Goal: Task Accomplishment & Management: Use online tool/utility

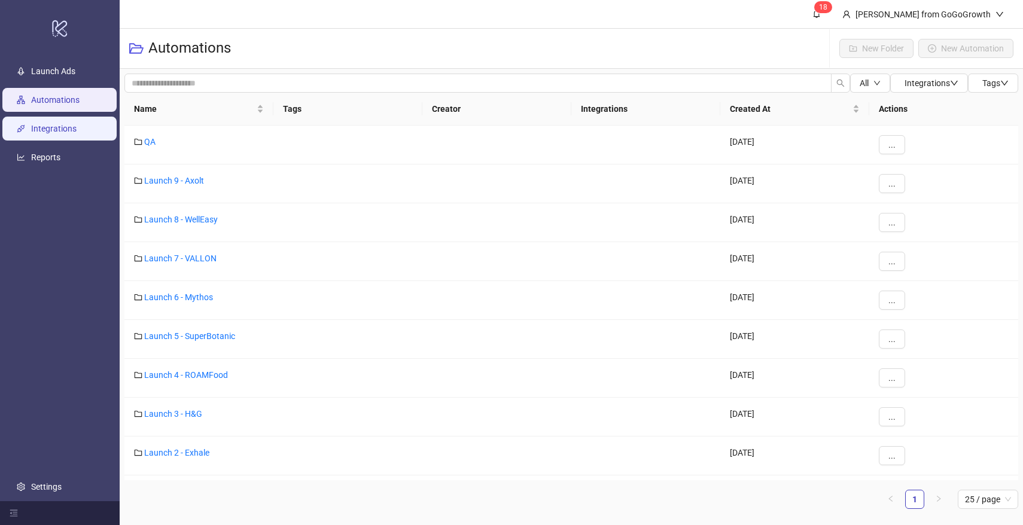
click at [71, 133] on link "Integrations" at bounding box center [53, 129] width 45 height 10
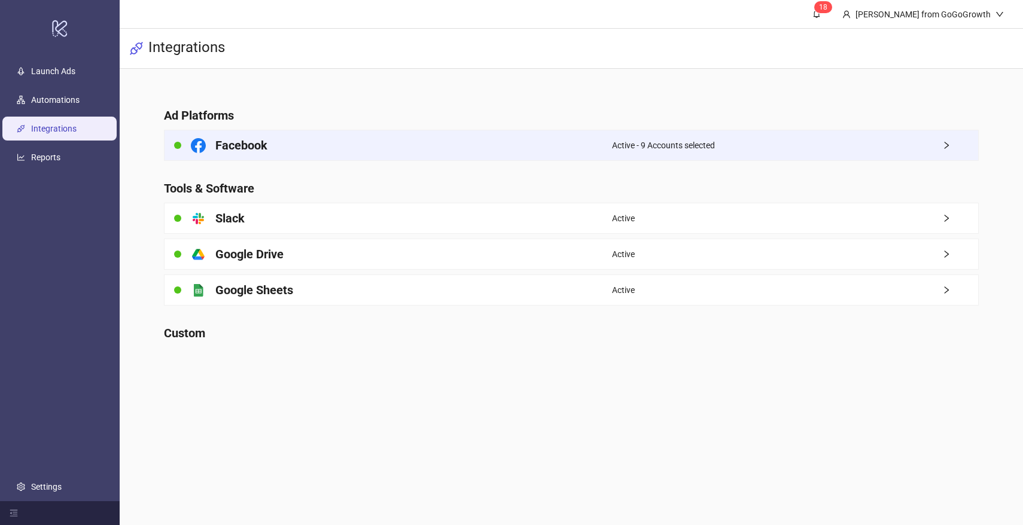
click at [273, 141] on div "Facebook" at bounding box center [387, 145] width 447 height 30
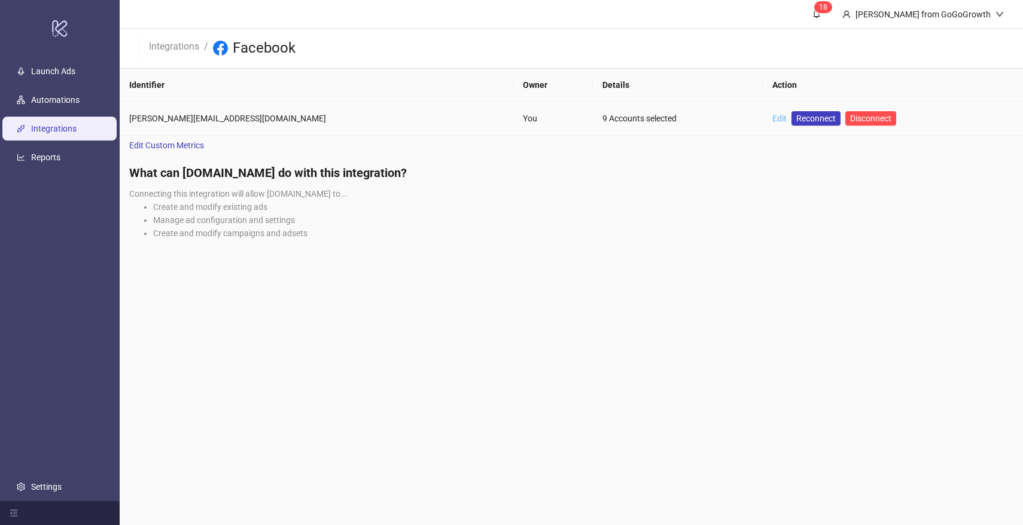
click at [772, 114] on link "Edit" at bounding box center [779, 119] width 14 height 10
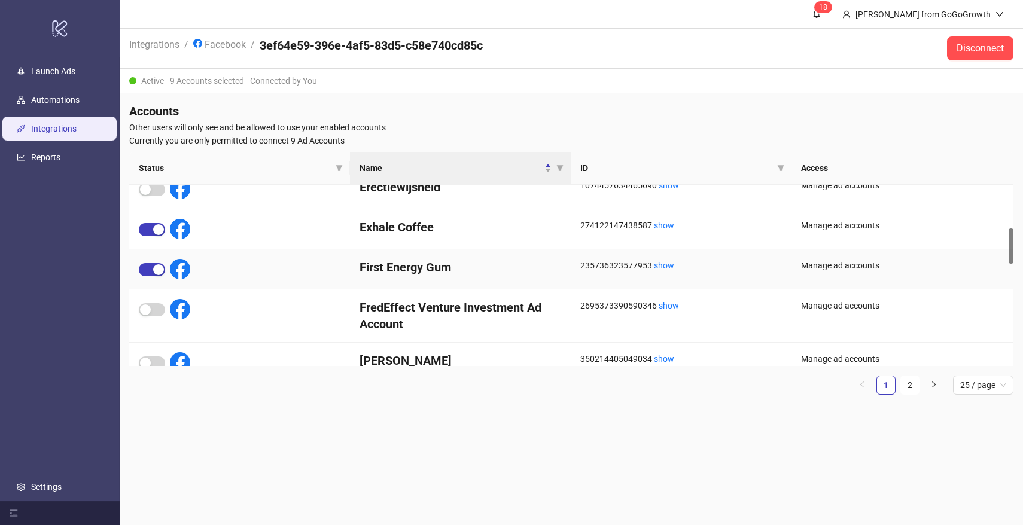
scroll to position [201, 0]
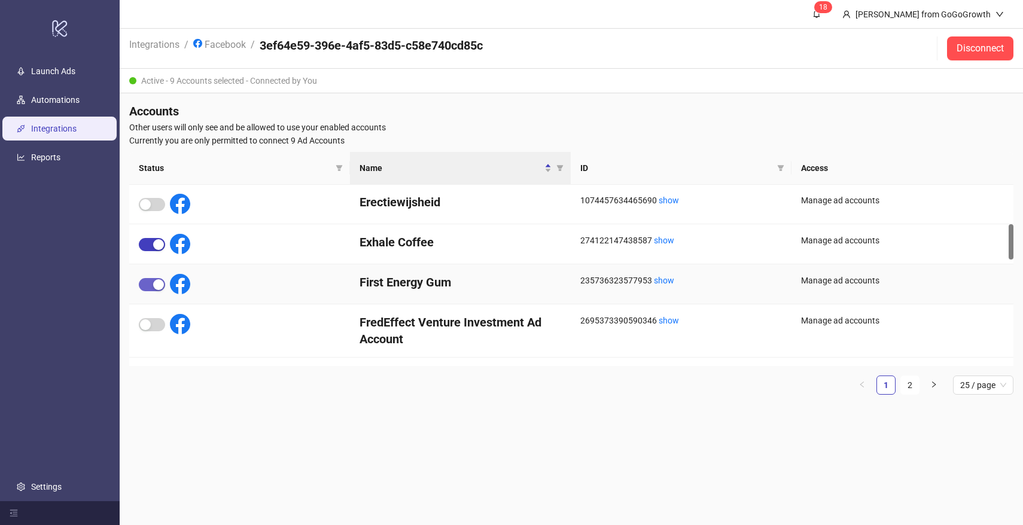
click at [144, 281] on span "button" at bounding box center [152, 284] width 26 height 13
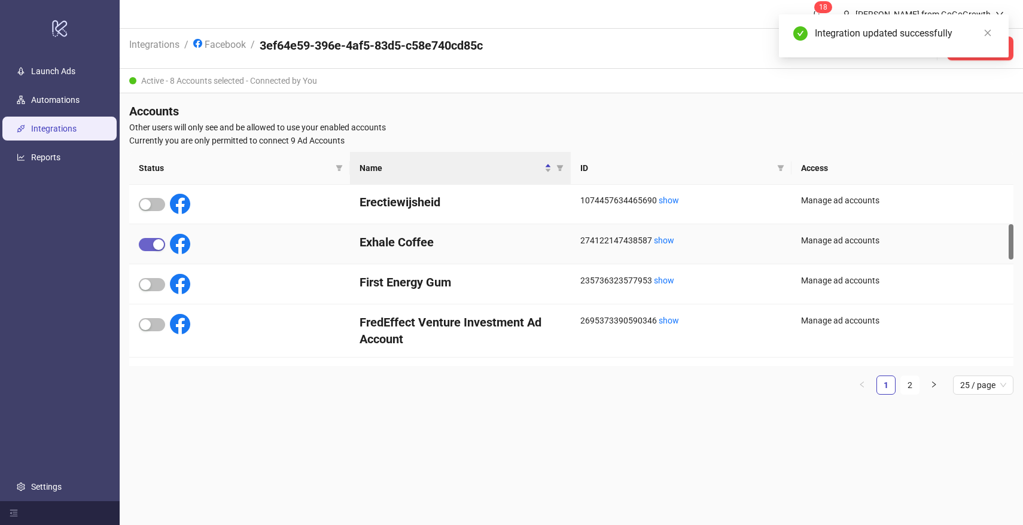
click at [153, 248] on div "button" at bounding box center [158, 244] width 11 height 11
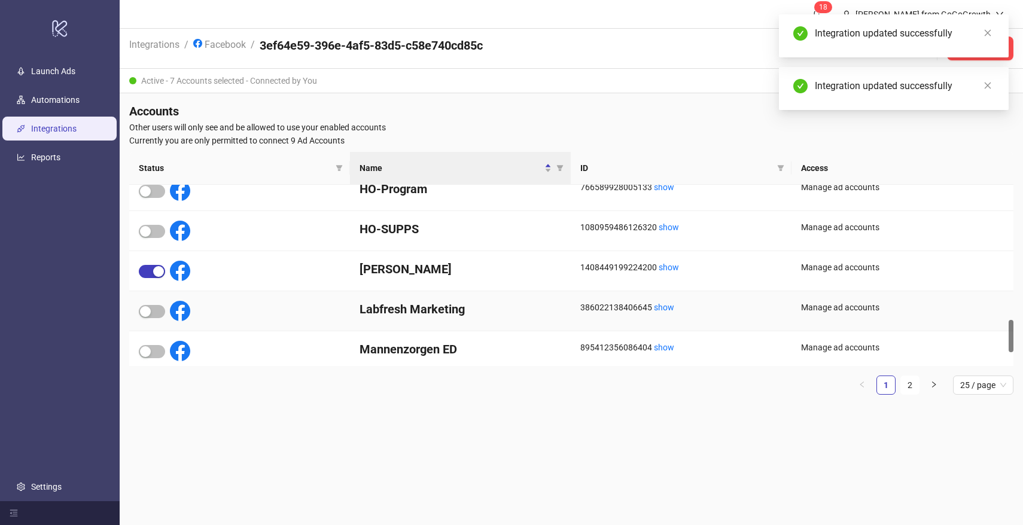
scroll to position [749, 0]
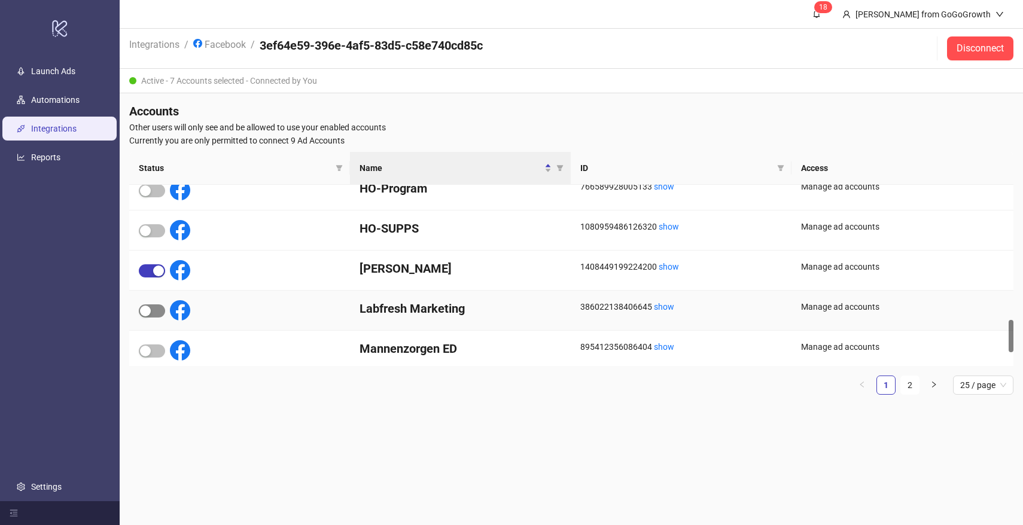
click at [147, 309] on div "button" at bounding box center [145, 311] width 11 height 11
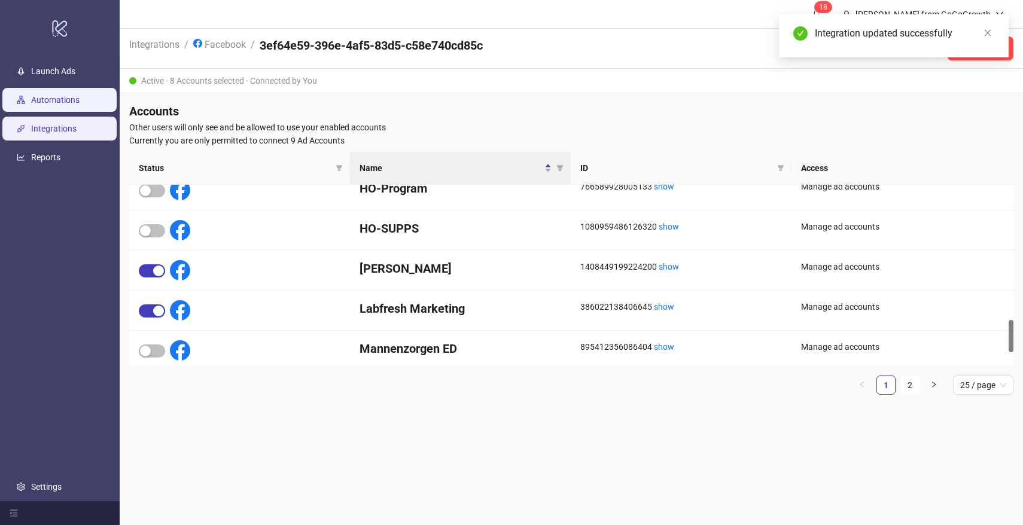
click at [43, 103] on link "Automations" at bounding box center [55, 100] width 48 height 10
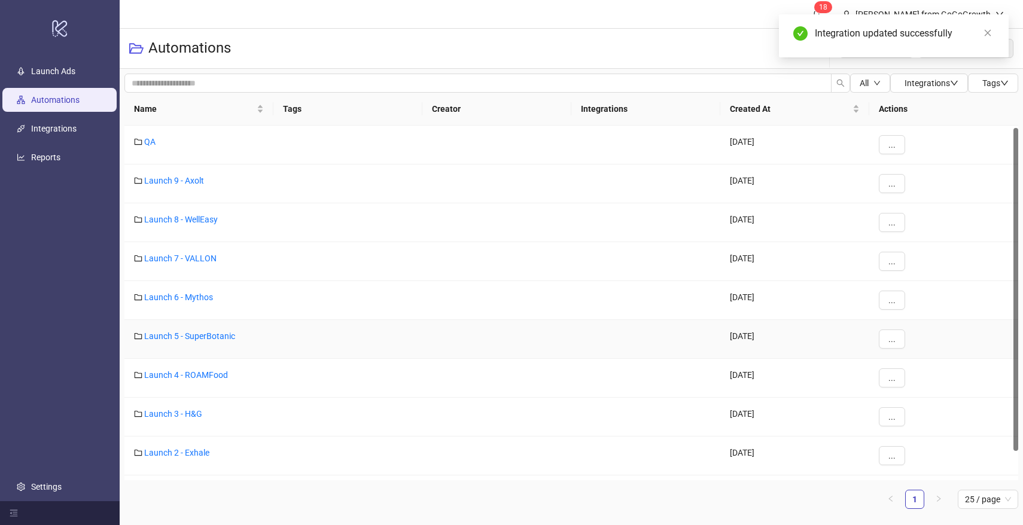
scroll to position [34, 0]
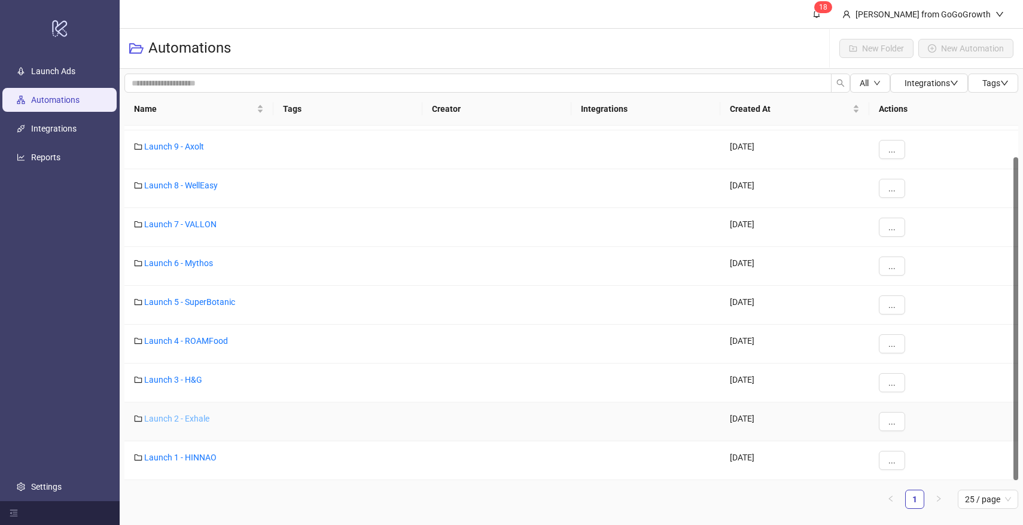
click at [188, 417] on link "Launch 2 - Exhale" at bounding box center [176, 419] width 65 height 10
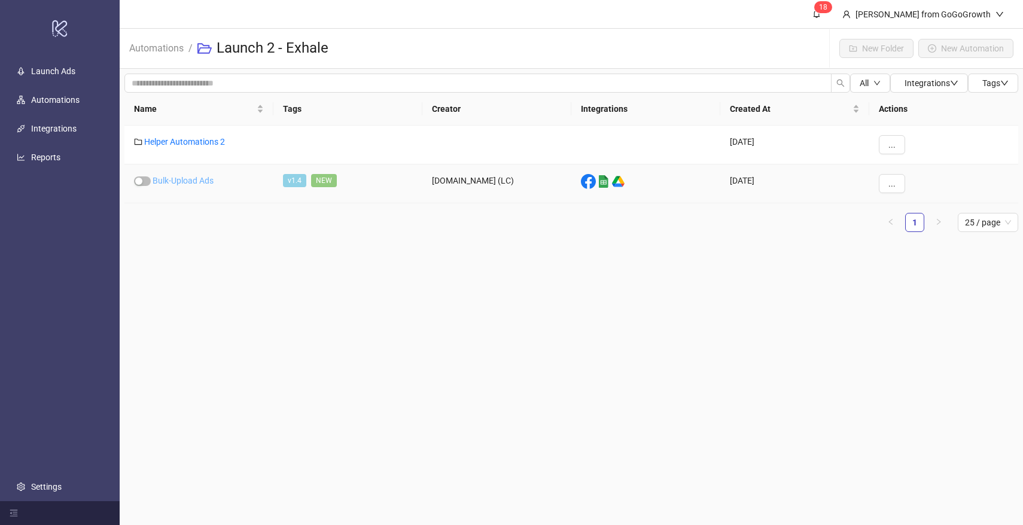
click at [196, 179] on link "Bulk-Upload Ads" at bounding box center [183, 181] width 61 height 10
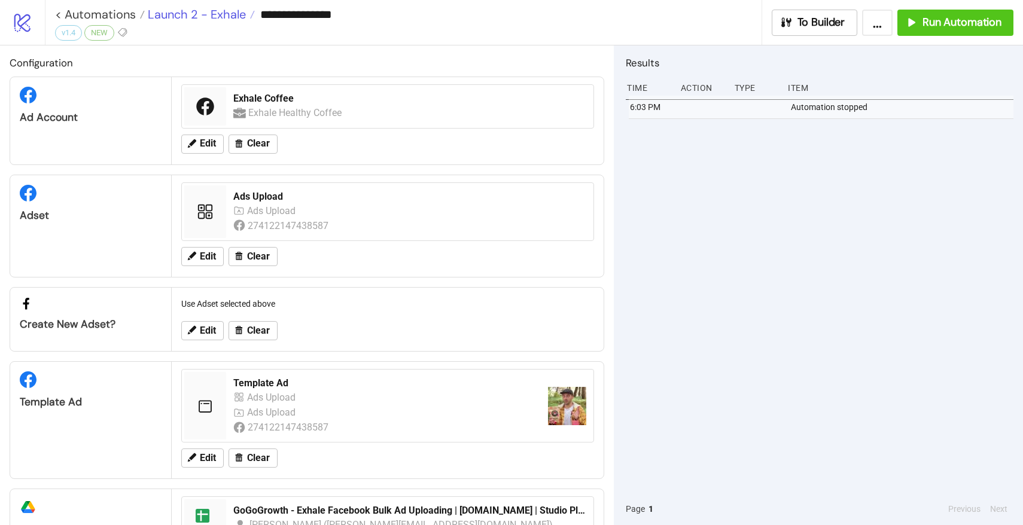
click at [202, 20] on span "Launch 2 - Exhale" at bounding box center [195, 15] width 101 height 16
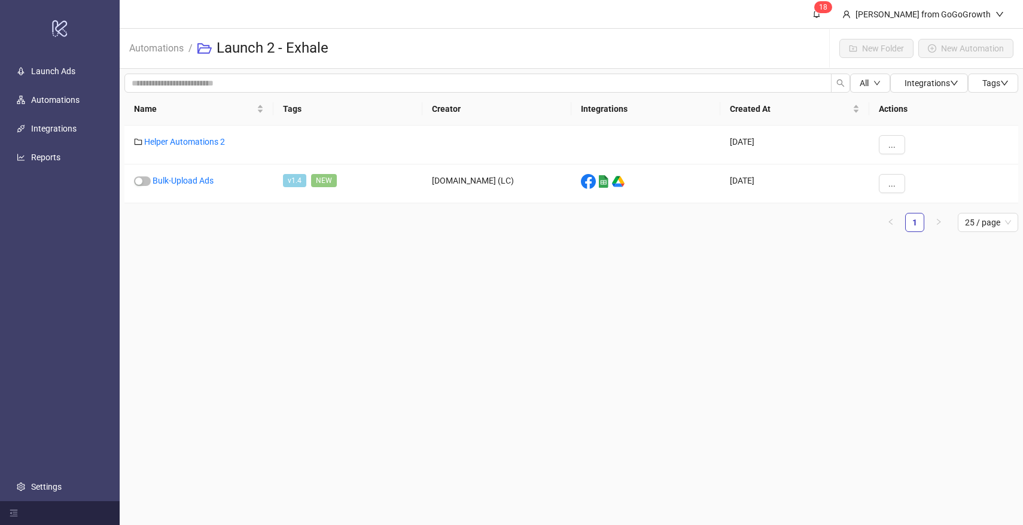
click at [166, 33] on li "Automations" at bounding box center [156, 48] width 54 height 38
click at [166, 47] on link "Automations" at bounding box center [156, 47] width 59 height 13
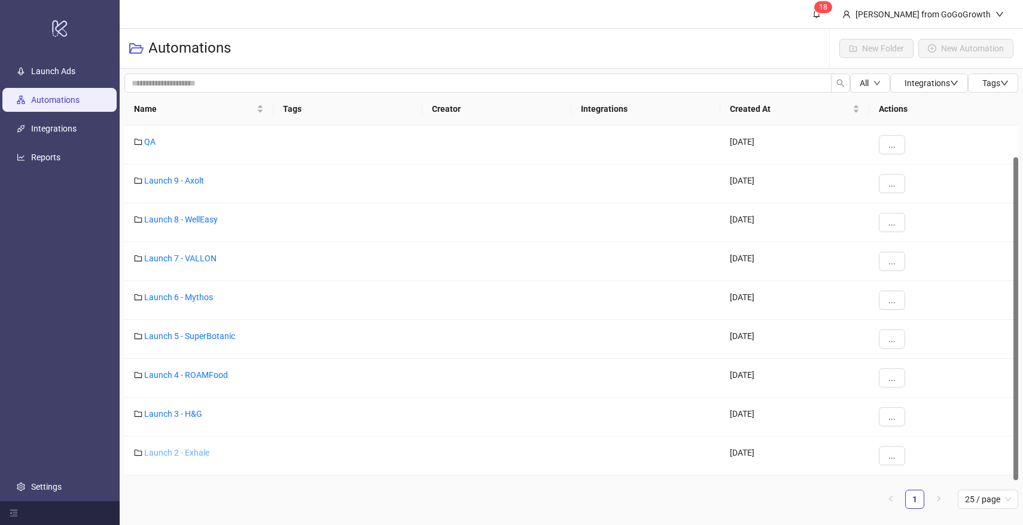
scroll to position [34, 0]
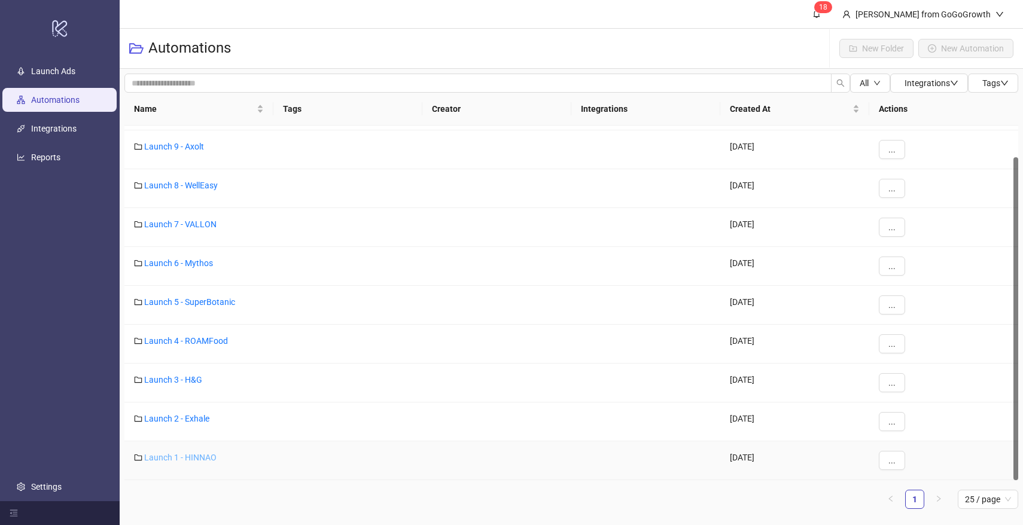
click at [184, 459] on link "Launch 1 - HINNAO" at bounding box center [180, 458] width 72 height 10
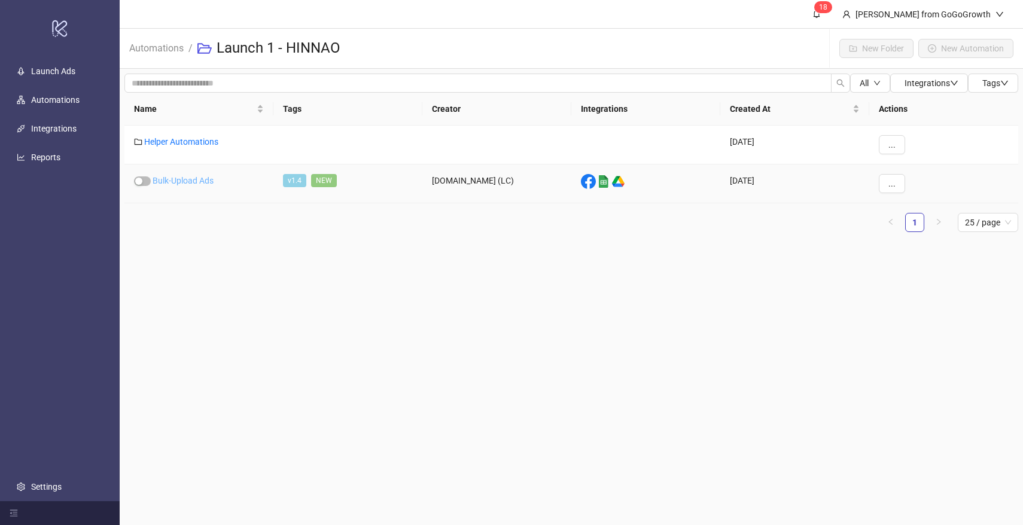
click at [190, 178] on link "Bulk-Upload Ads" at bounding box center [183, 181] width 61 height 10
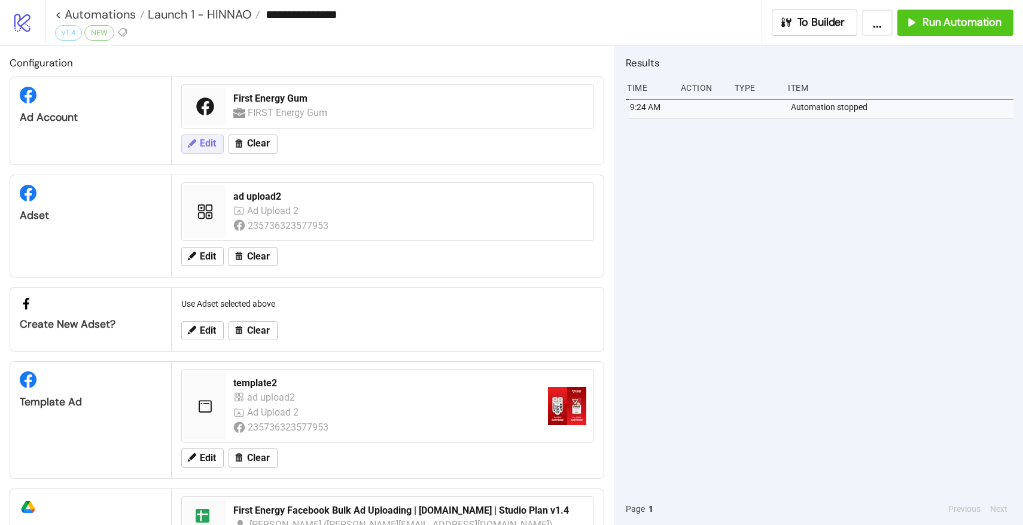
click at [205, 141] on span "Edit" at bounding box center [208, 143] width 16 height 11
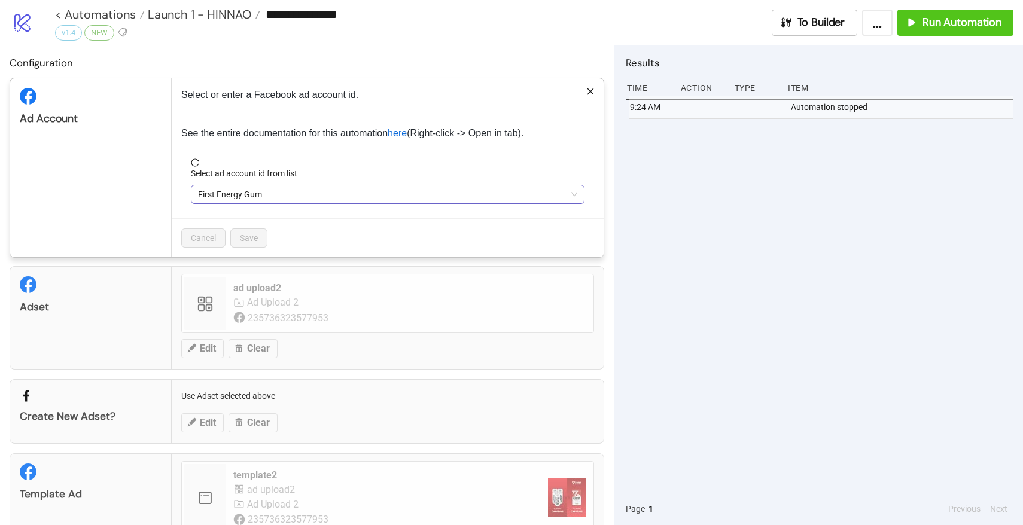
click at [246, 193] on span "First Energy Gum" at bounding box center [387, 194] width 379 height 18
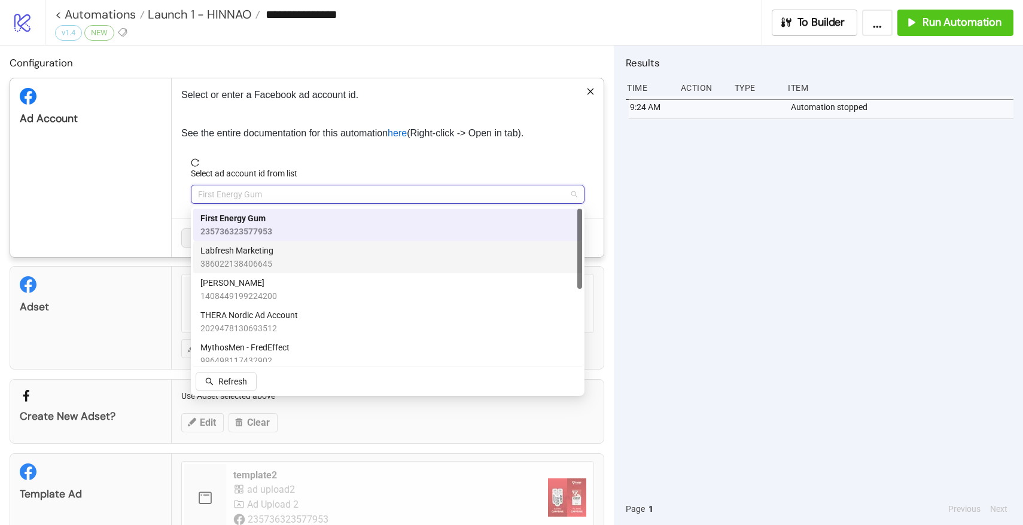
click at [245, 249] on span "Labfresh Marketing" at bounding box center [236, 250] width 73 height 13
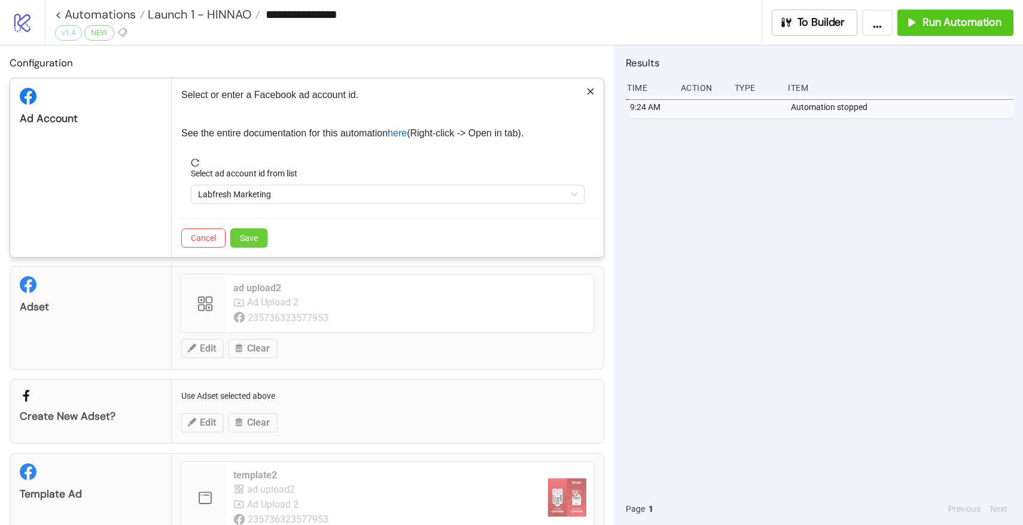
click at [260, 236] on button "Save" at bounding box center [248, 237] width 37 height 19
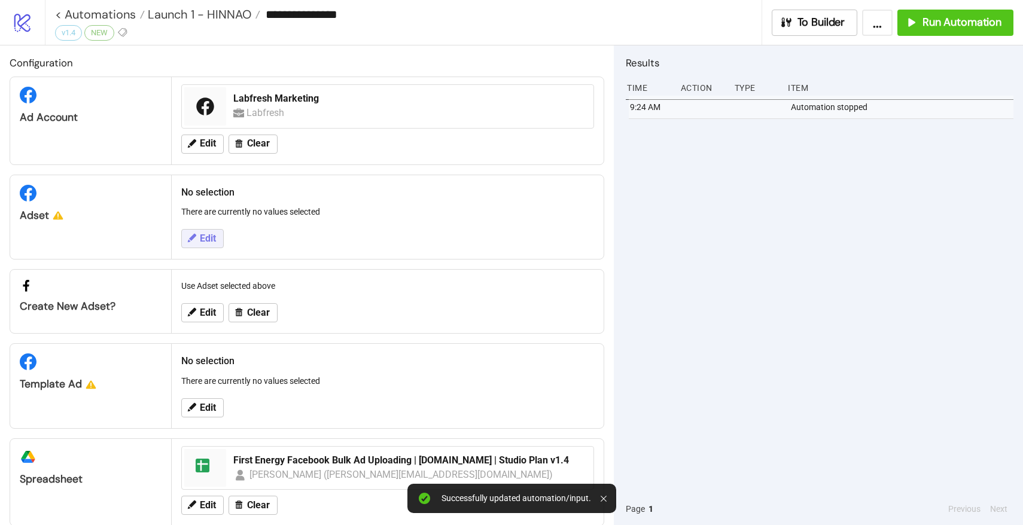
click at [204, 237] on span "Edit" at bounding box center [208, 238] width 16 height 11
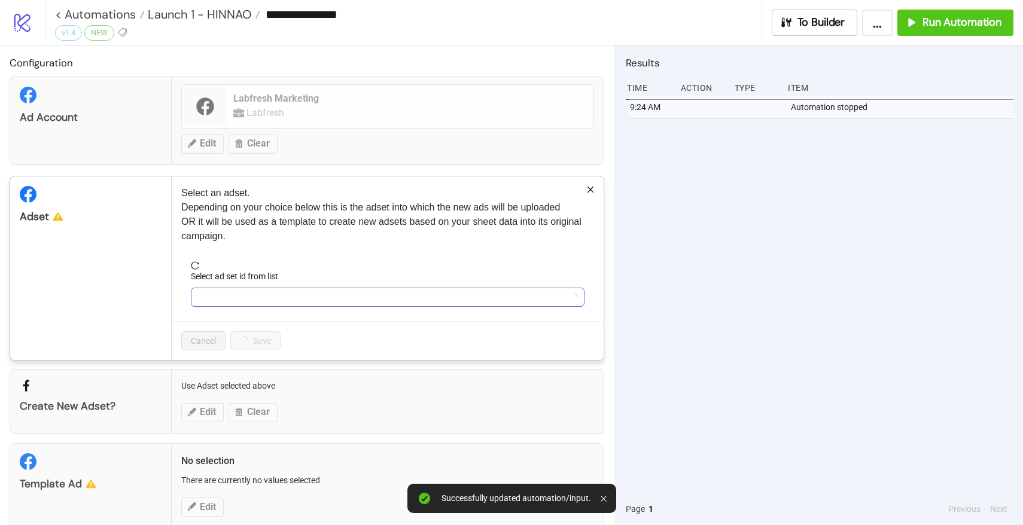
click at [240, 289] on input "Select ad set id from list" at bounding box center [382, 297] width 368 height 18
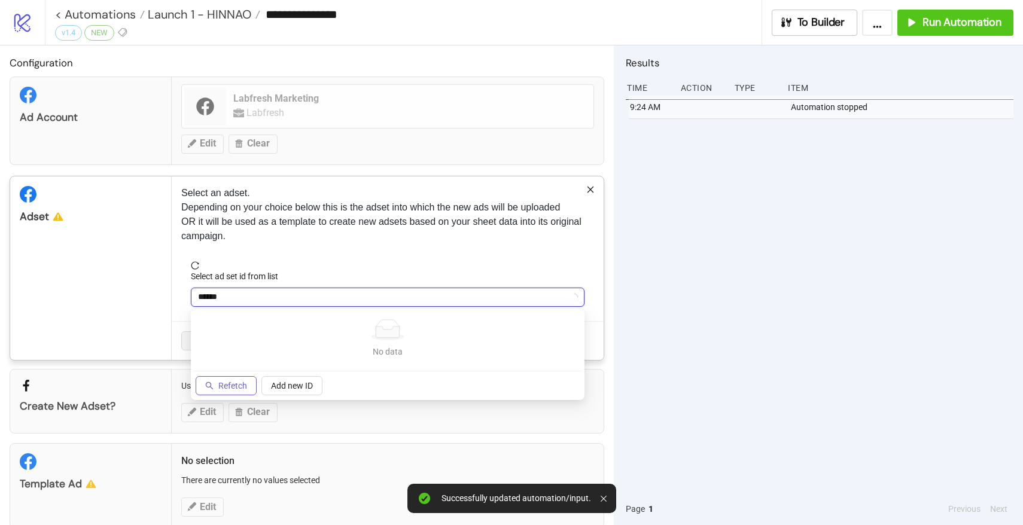
type input "******"
click at [220, 381] on span "Refetch" at bounding box center [232, 386] width 29 height 10
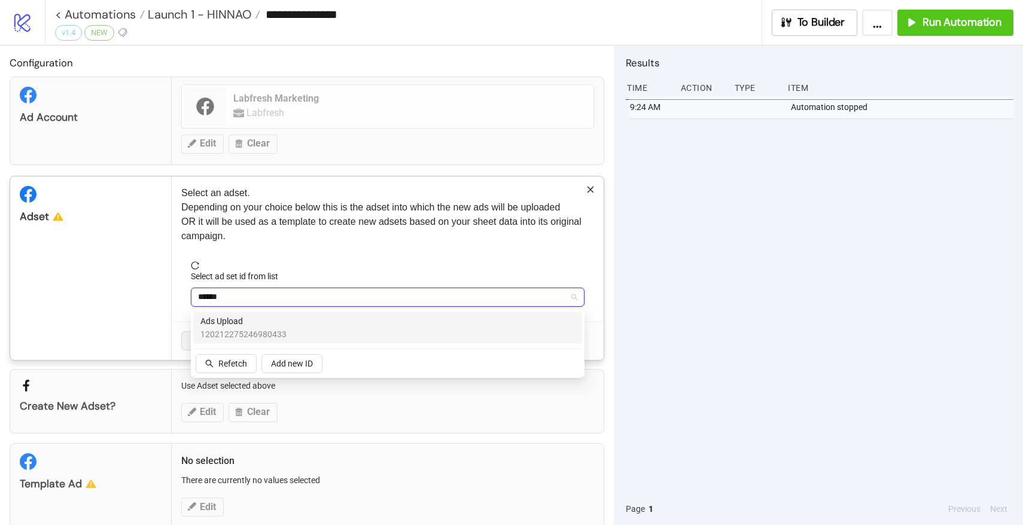
click at [248, 328] on span "120212275246980433" at bounding box center [243, 334] width 86 height 13
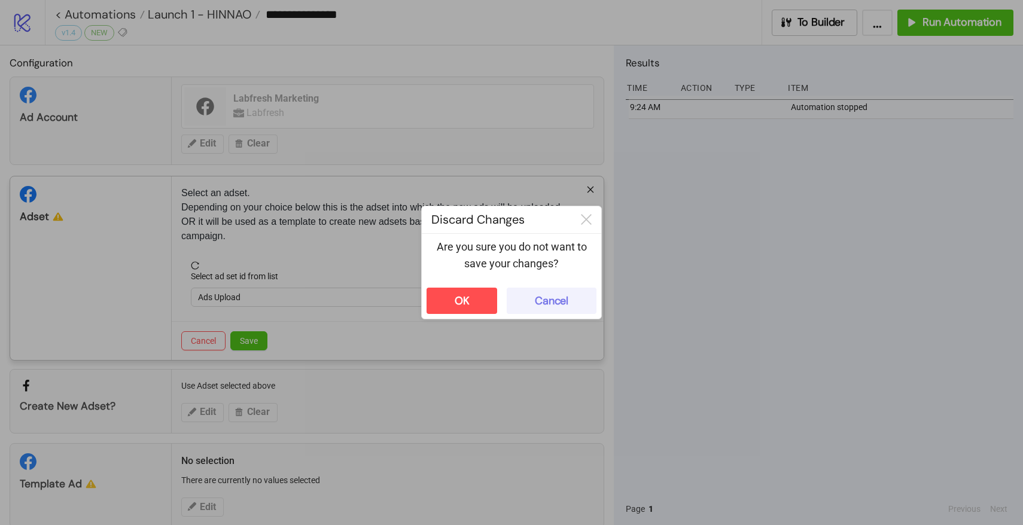
click at [554, 292] on button "Cancel" at bounding box center [552, 301] width 90 height 26
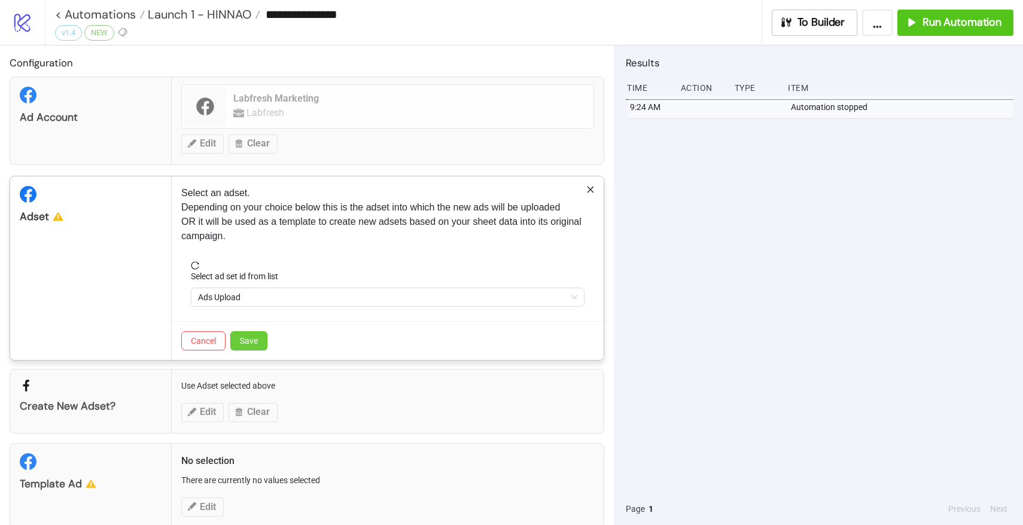
click at [251, 343] on span "Save" at bounding box center [249, 341] width 18 height 10
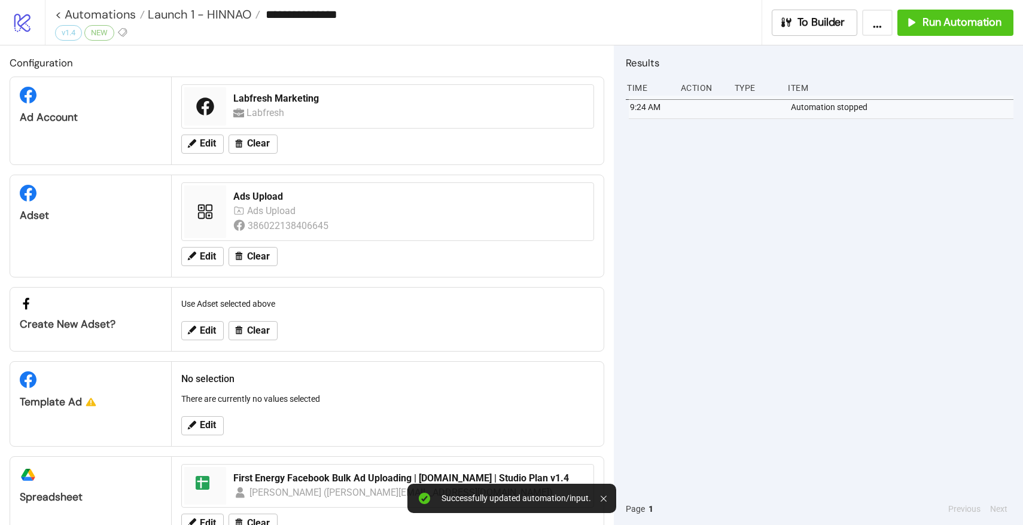
scroll to position [38, 0]
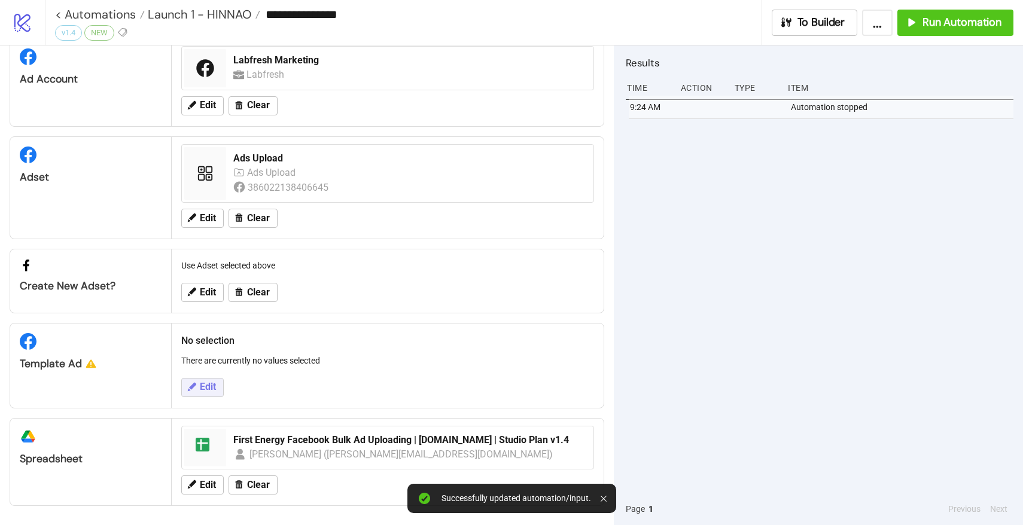
click at [193, 390] on icon at bounding box center [191, 387] width 11 height 11
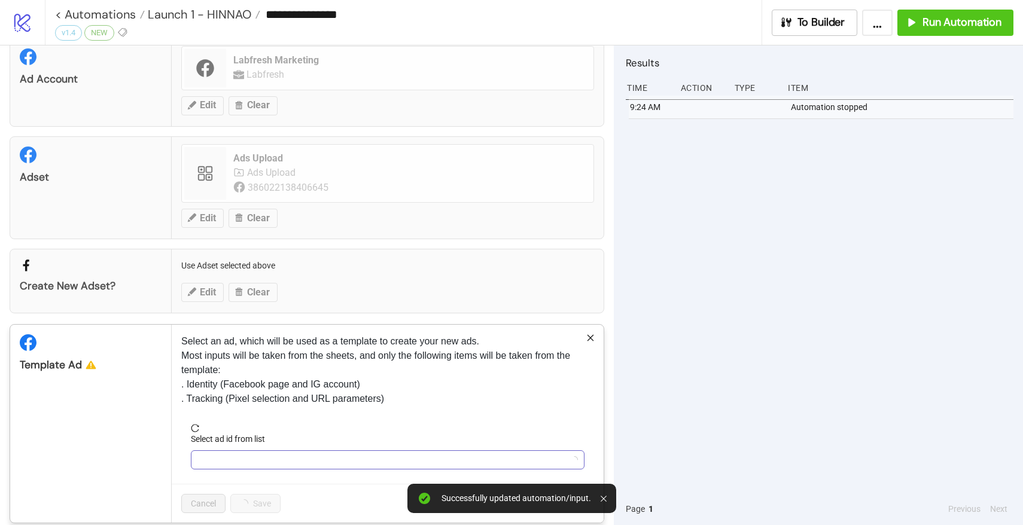
click at [245, 460] on input "Select ad id from list" at bounding box center [382, 460] width 368 height 18
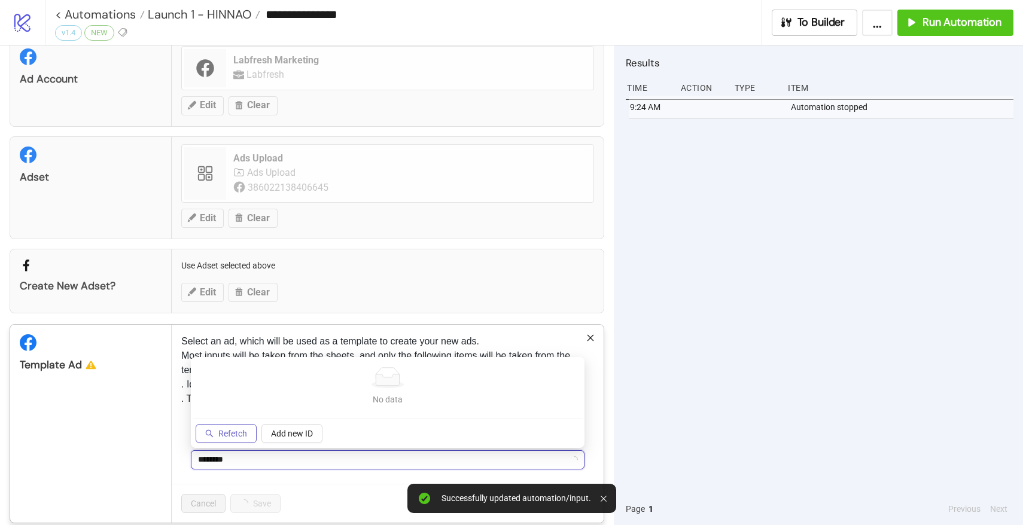
type input "********"
click at [220, 437] on span "Refetch" at bounding box center [232, 434] width 29 height 10
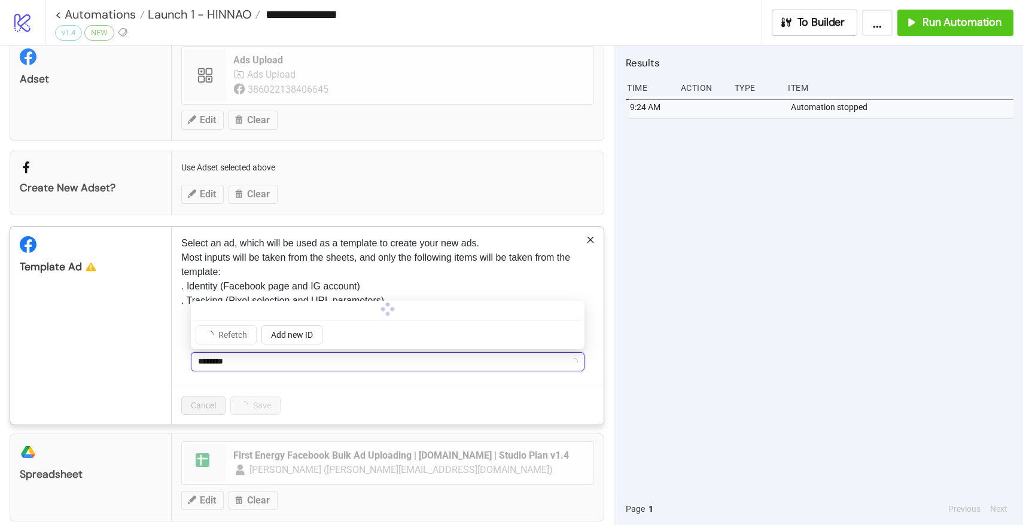
scroll to position [137, 0]
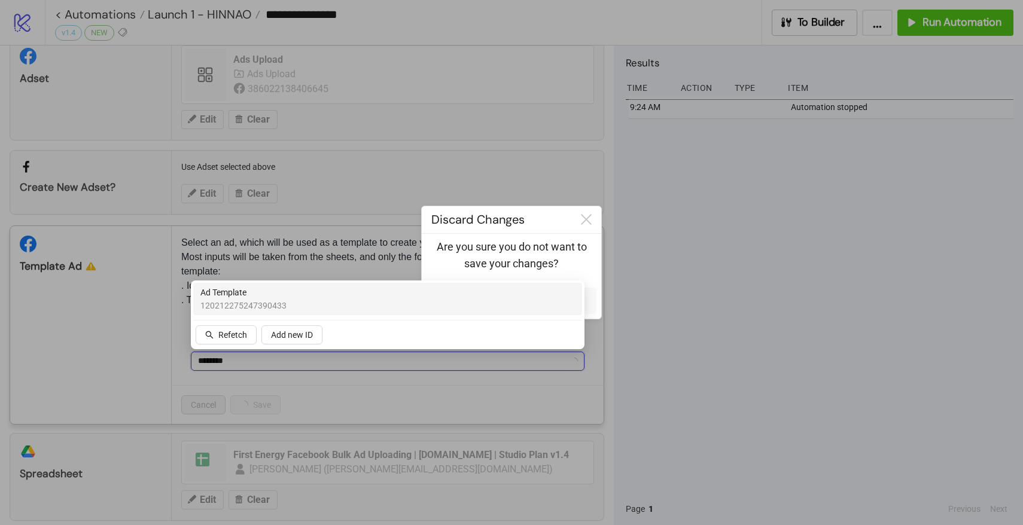
click at [266, 294] on span "Ad Template" at bounding box center [243, 292] width 86 height 13
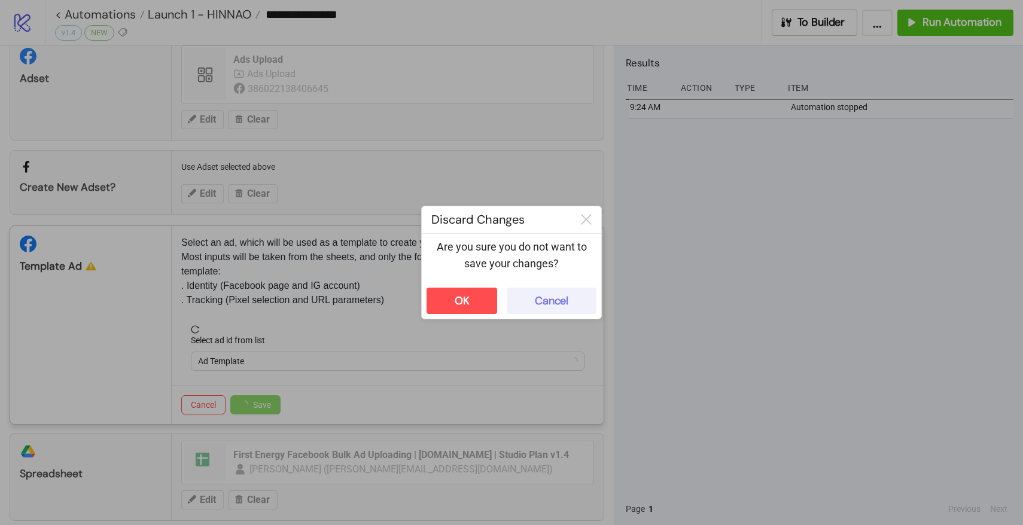
click at [556, 302] on div "Cancel" at bounding box center [551, 301] width 33 height 14
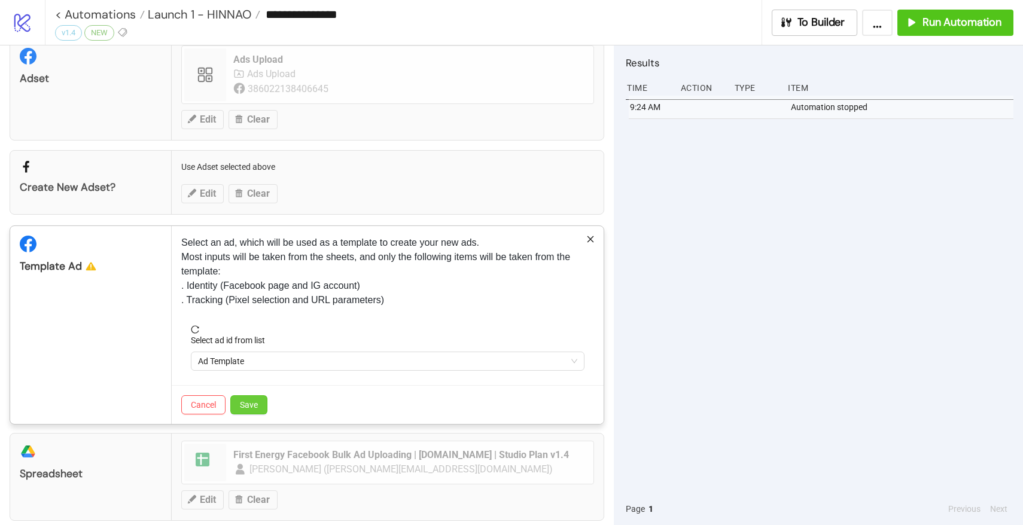
click at [248, 403] on span "Save" at bounding box center [249, 405] width 18 height 10
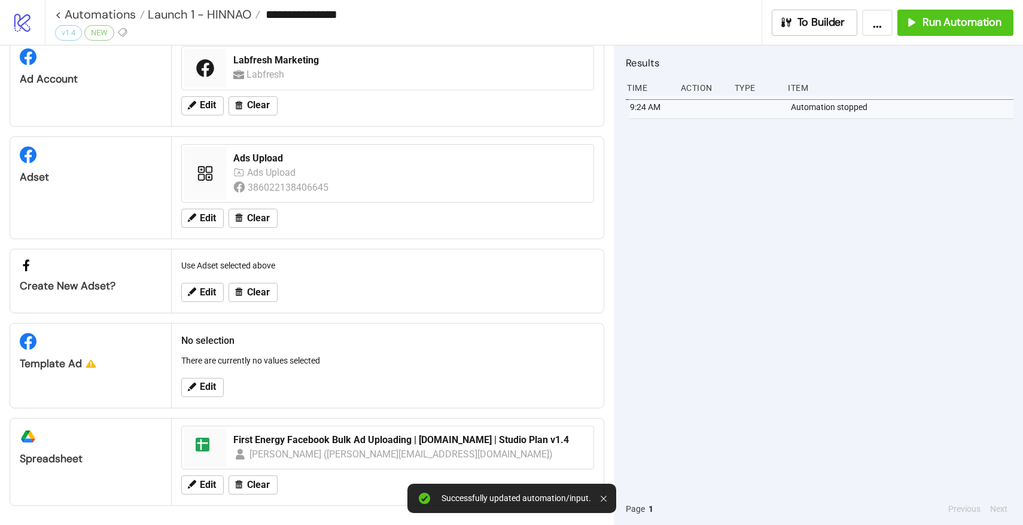
scroll to position [38, 0]
click at [193, 390] on icon at bounding box center [191, 387] width 11 height 11
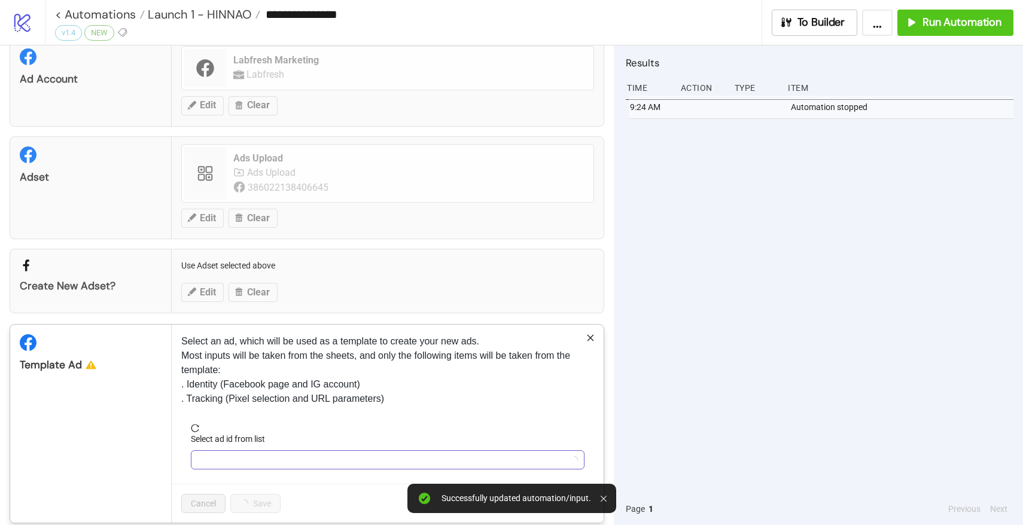
click at [214, 453] on input "Select ad id from list" at bounding box center [382, 460] width 368 height 18
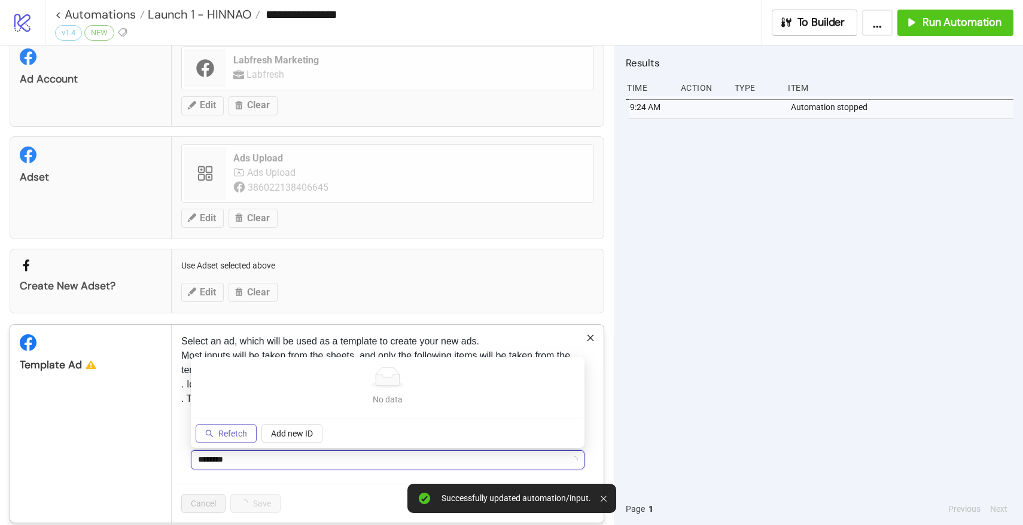
type input "********"
click at [215, 432] on button "Refetch" at bounding box center [226, 433] width 61 height 19
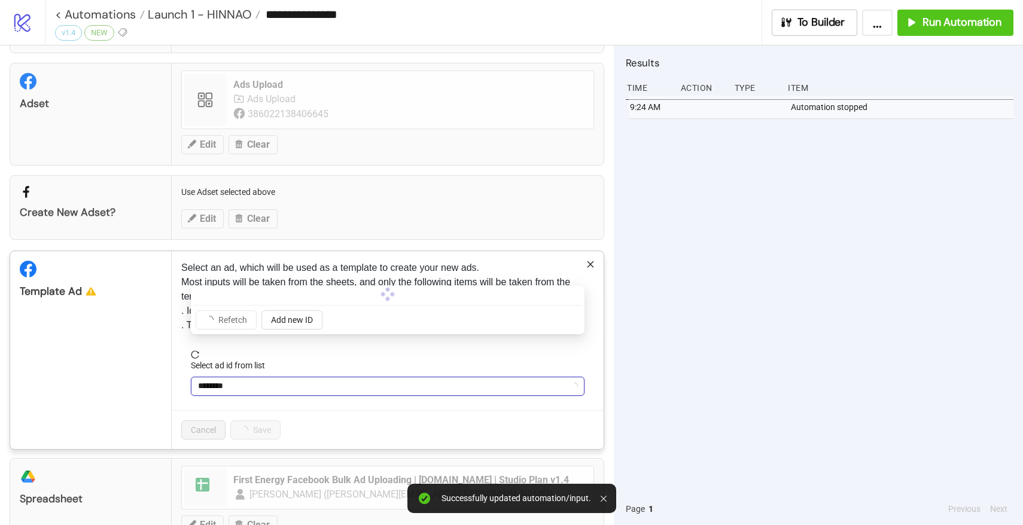
scroll to position [152, 0]
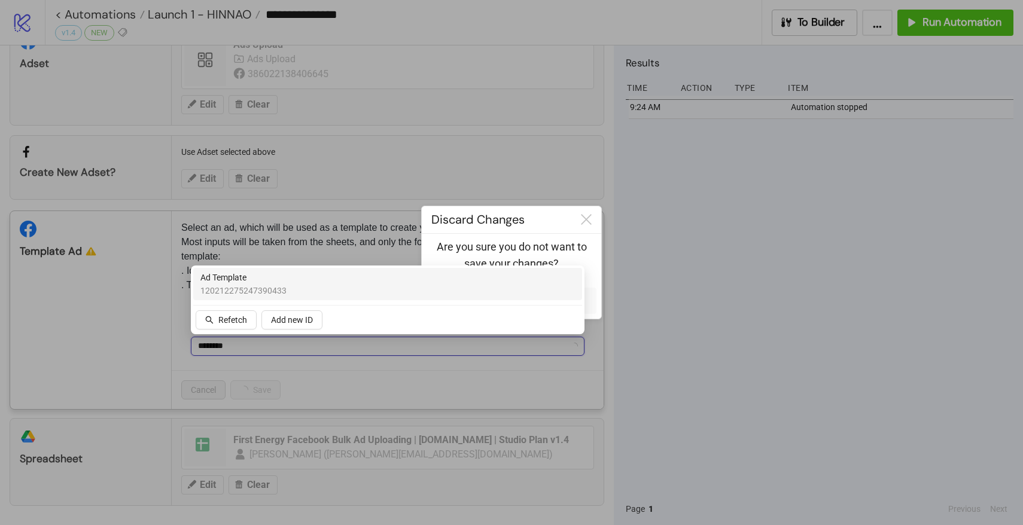
click at [254, 285] on span "120212275247390433" at bounding box center [243, 290] width 86 height 13
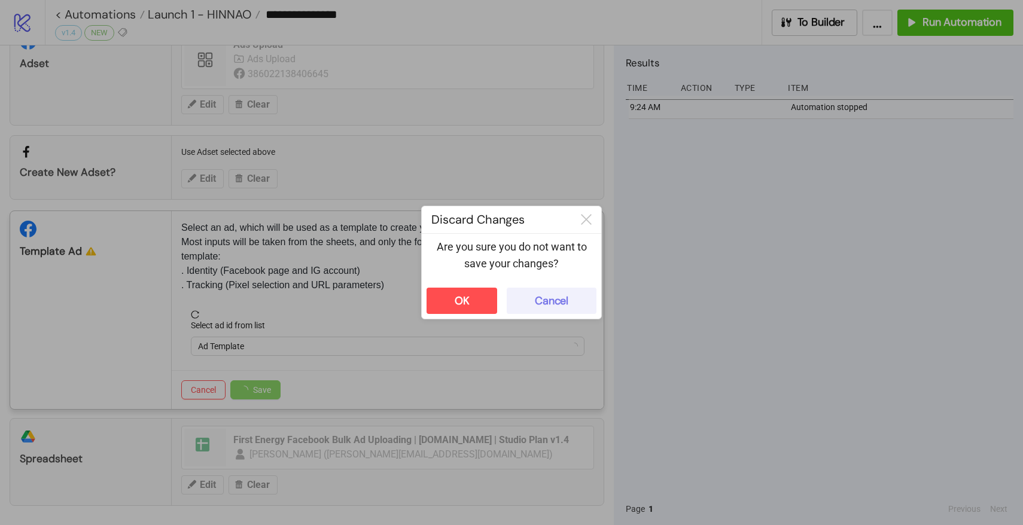
click at [557, 293] on button "Cancel" at bounding box center [552, 301] width 90 height 26
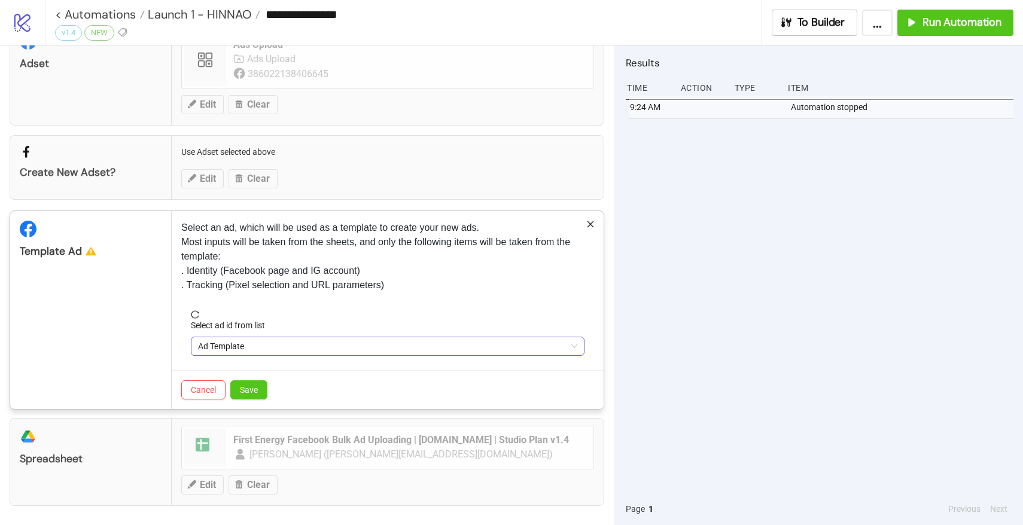
click at [261, 339] on span "Ad Template" at bounding box center [387, 346] width 379 height 18
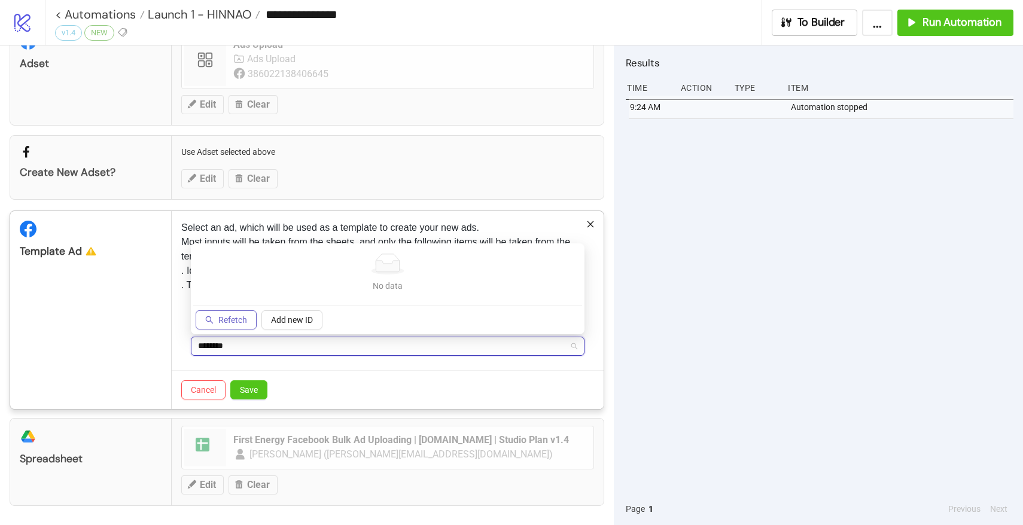
type input "********"
click at [215, 321] on button "Refetch" at bounding box center [226, 319] width 61 height 19
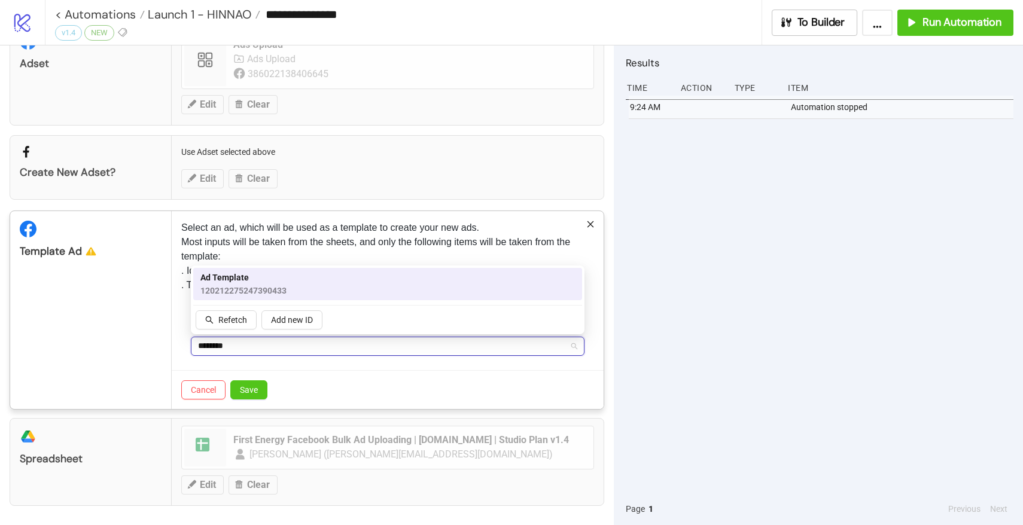
click at [240, 280] on span "Ad Template" at bounding box center [243, 277] width 86 height 13
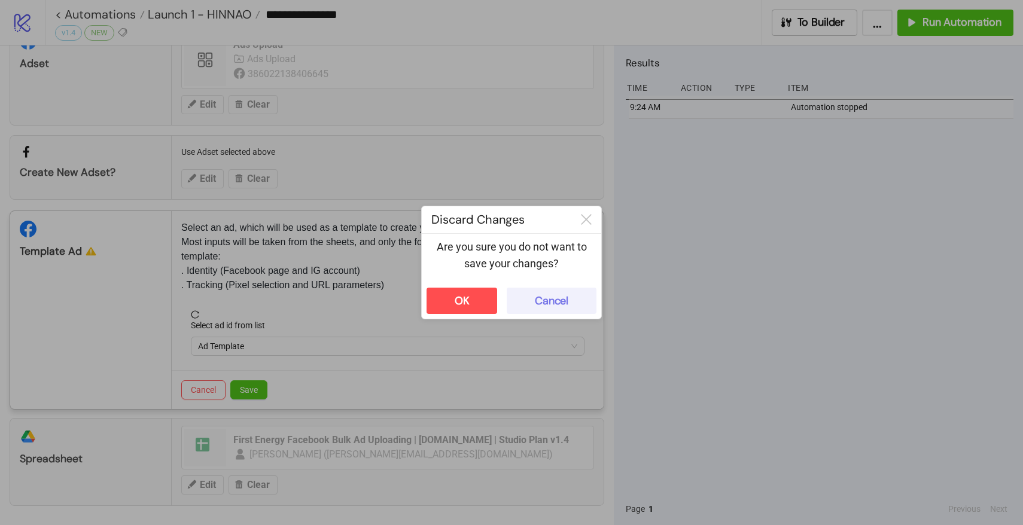
click at [559, 306] on div "Cancel" at bounding box center [551, 301] width 33 height 14
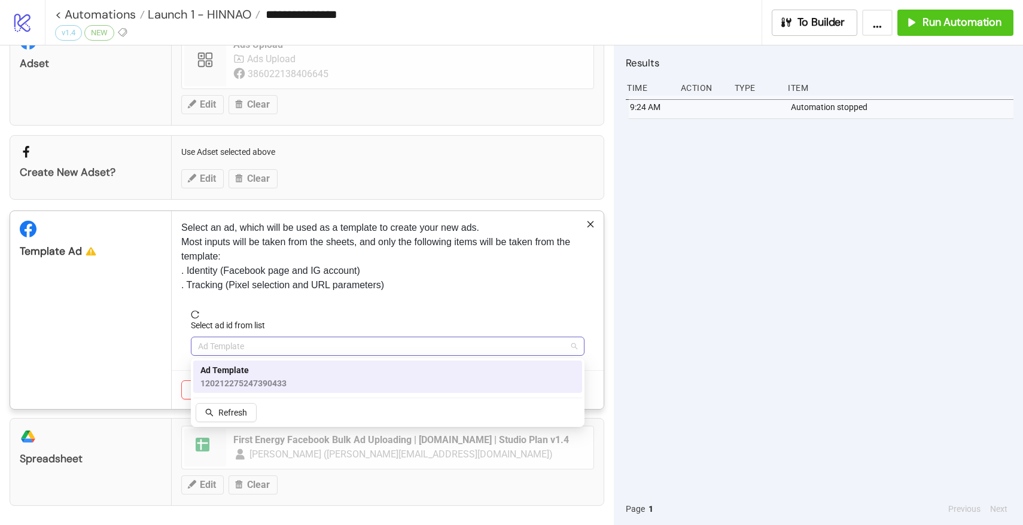
click at [291, 353] on span "Ad Template" at bounding box center [387, 346] width 379 height 18
click at [243, 375] on span "Ad Template" at bounding box center [243, 370] width 86 height 13
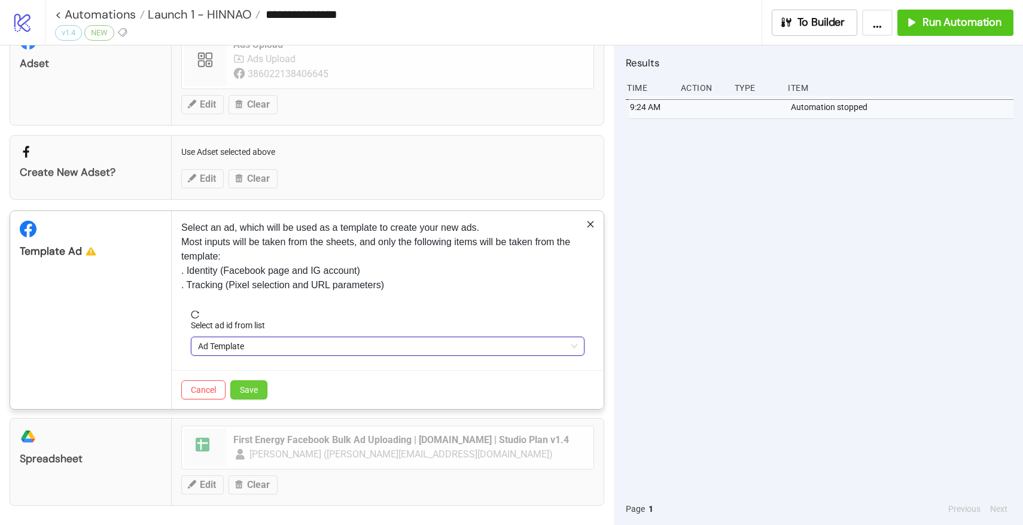
click at [252, 388] on span "Save" at bounding box center [249, 390] width 18 height 10
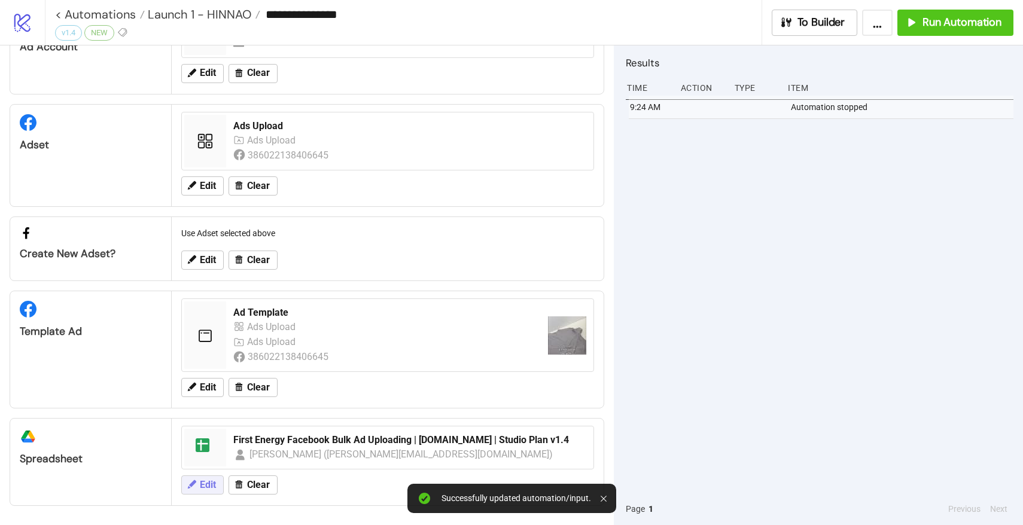
click at [204, 480] on span "Edit" at bounding box center [208, 485] width 16 height 11
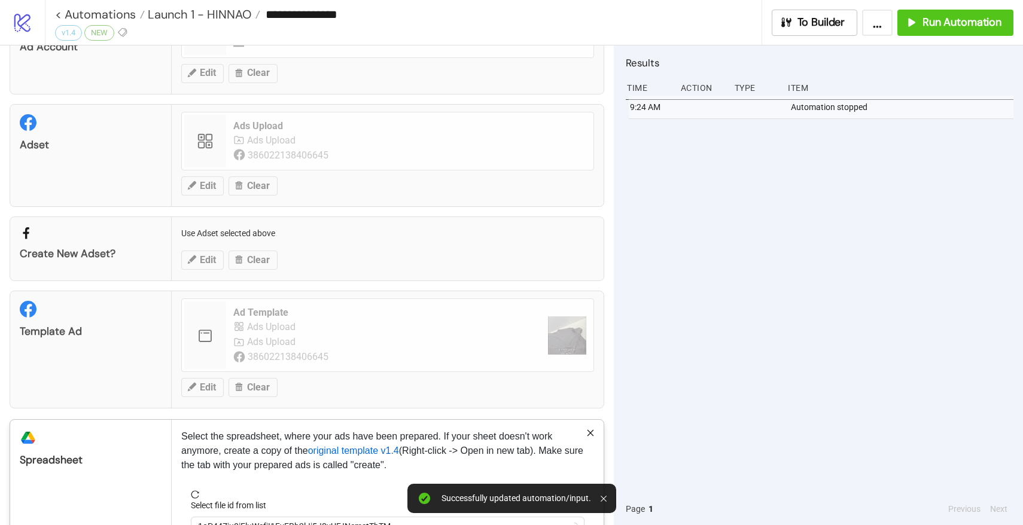
scroll to position [153, 0]
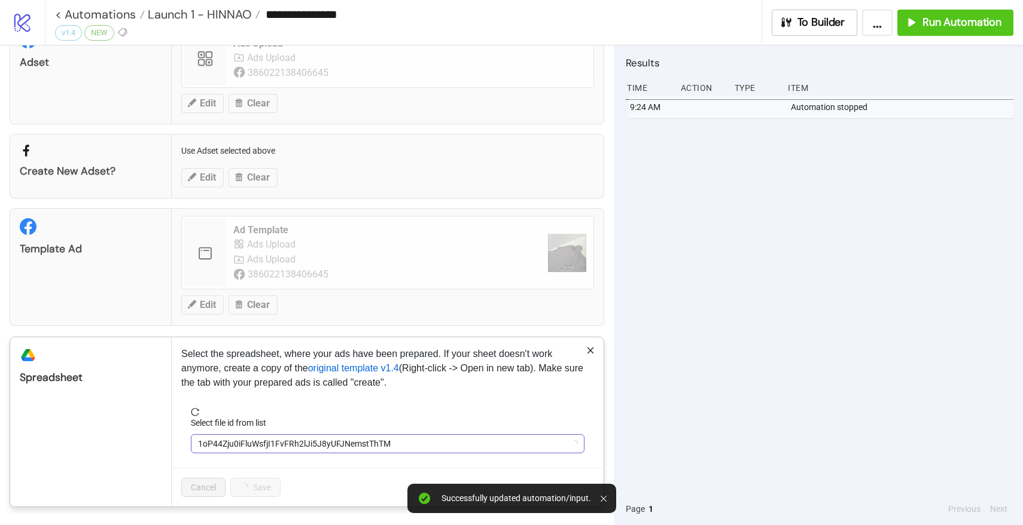
click at [263, 448] on span "1oP44Zju0iFluWsfjI1FvFRh2lJi5J8yUFJNemstThTM" at bounding box center [387, 444] width 379 height 18
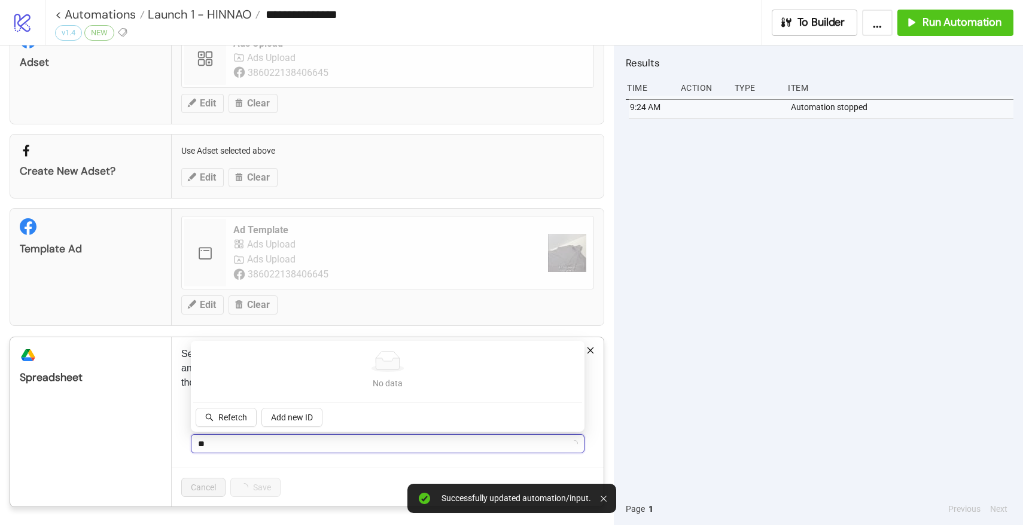
type input "***"
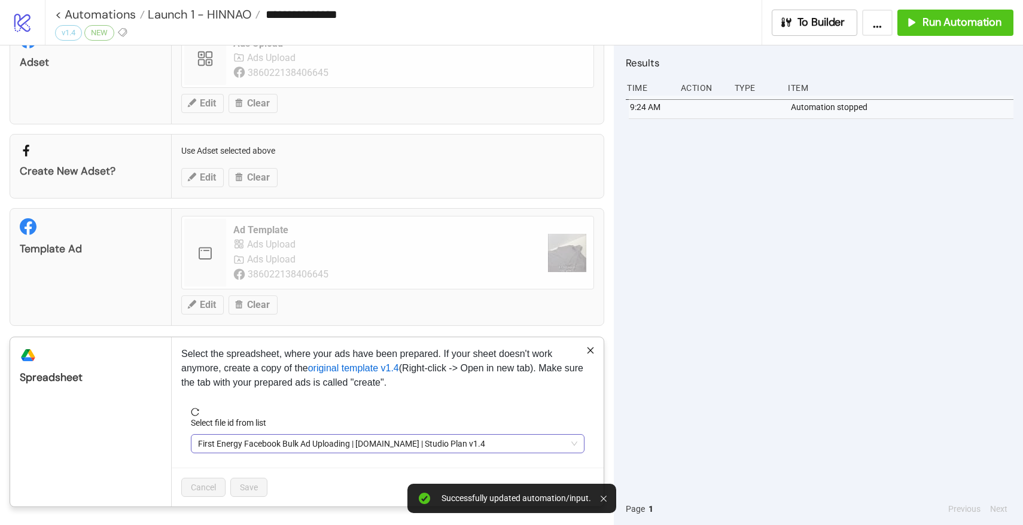
click at [261, 435] on span "First Energy Facebook Bulk Ad Uploading | [DOMAIN_NAME] | Studio Plan v1.4" at bounding box center [387, 444] width 379 height 18
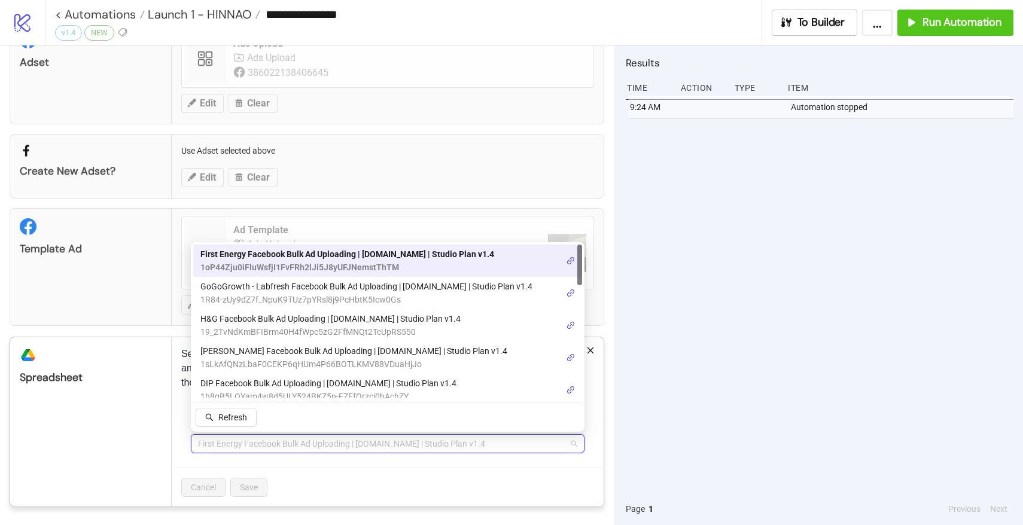
type input "*"
type input "***"
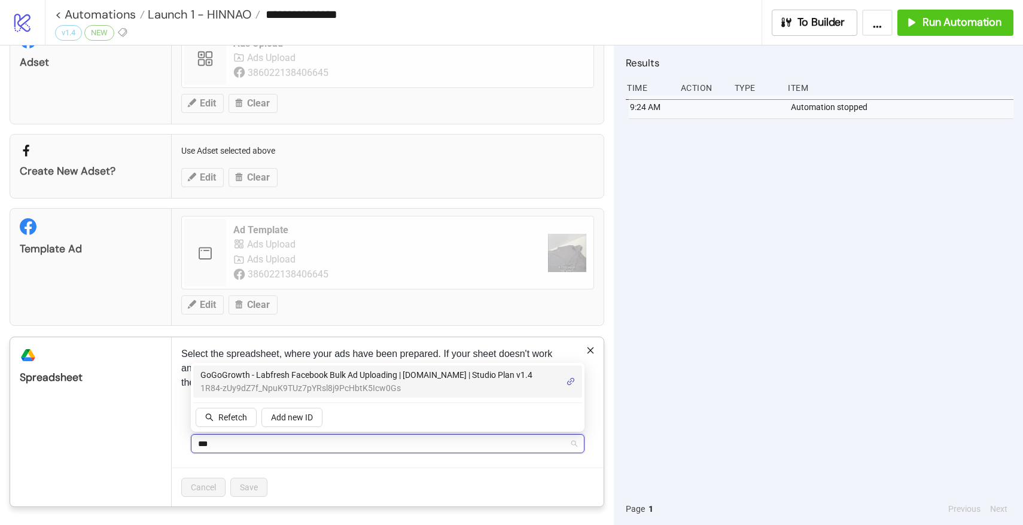
click at [272, 372] on span "GoGoGrowth - Labfresh Facebook Bulk Ad Uploading | [DOMAIN_NAME] | Studio Plan …" at bounding box center [366, 374] width 332 height 13
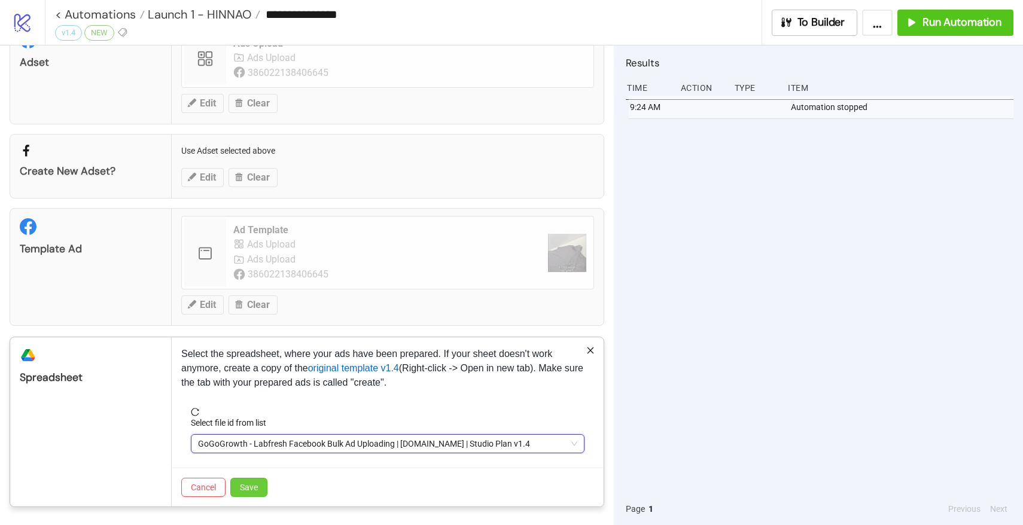
click at [262, 493] on button "Save" at bounding box center [248, 487] width 37 height 19
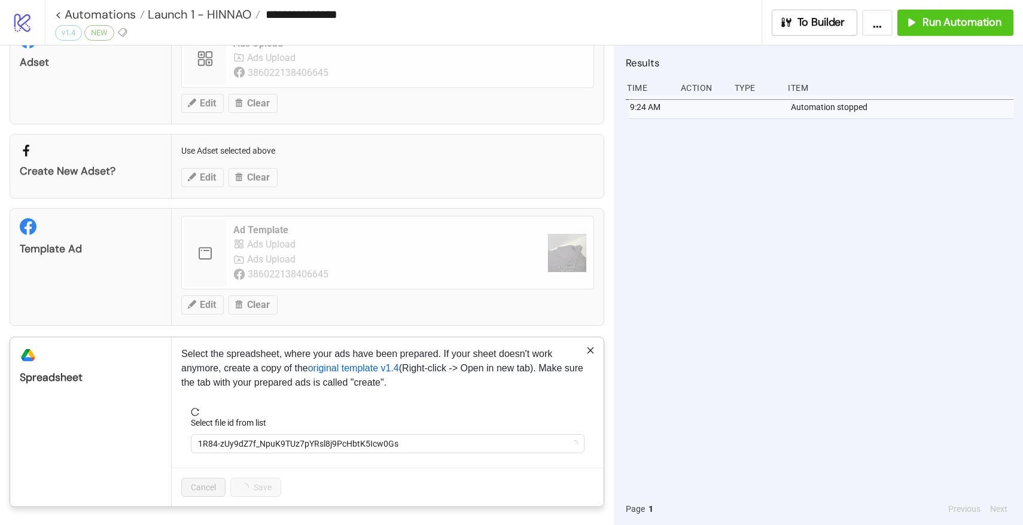
scroll to position [71, 0]
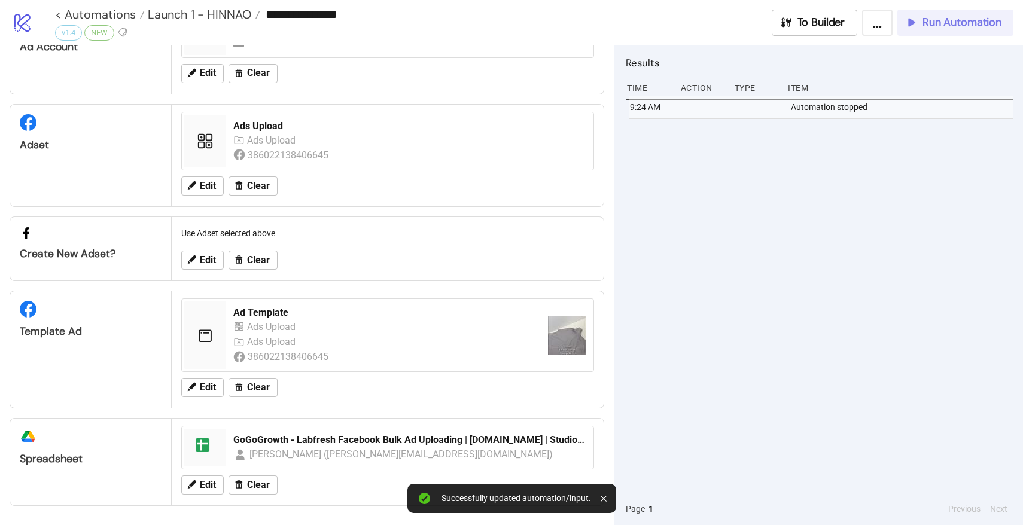
click at [944, 26] on span "Run Automation" at bounding box center [961, 23] width 79 height 14
